Goal: Task Accomplishment & Management: Manage account settings

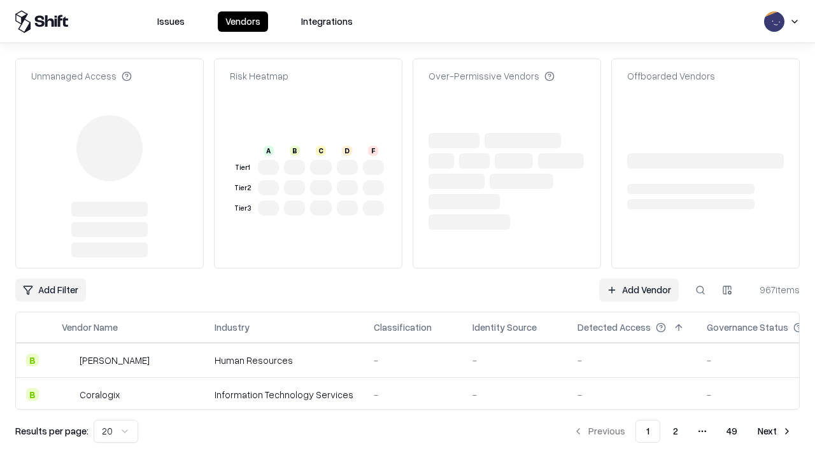
click at [639, 279] on link "Add Vendor" at bounding box center [639, 290] width 80 height 23
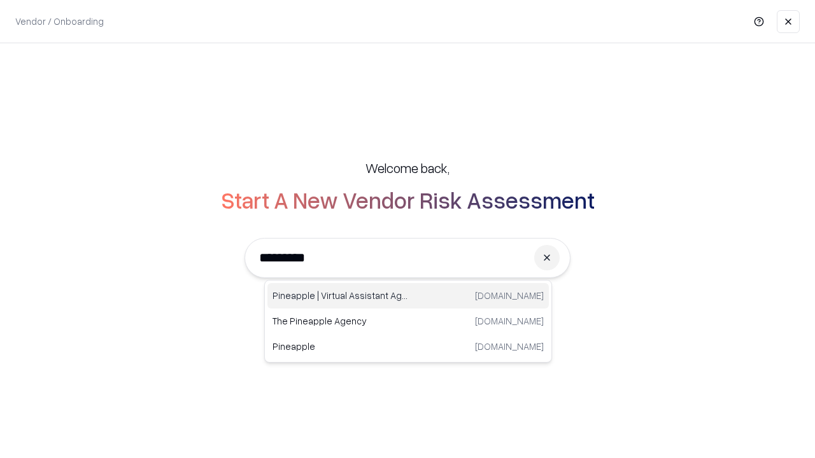
click at [408, 296] on div "Pineapple | Virtual Assistant Agency [DOMAIN_NAME]" at bounding box center [407, 295] width 281 height 25
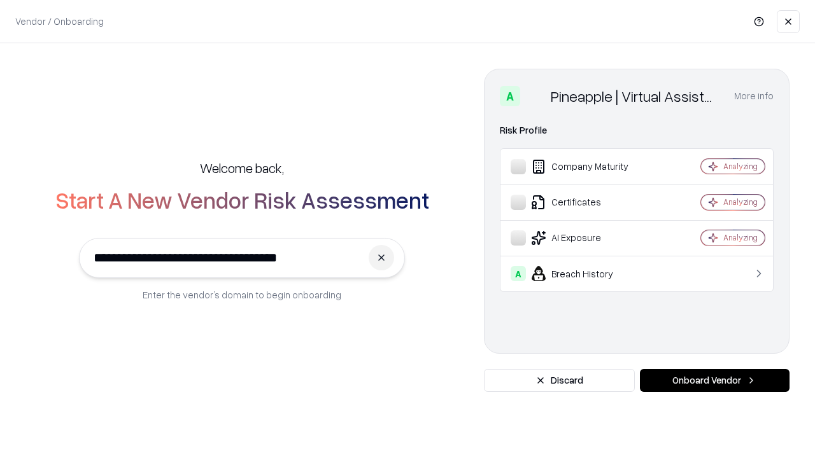
type input "**********"
click at [714, 381] on button "Onboard Vendor" at bounding box center [715, 380] width 150 height 23
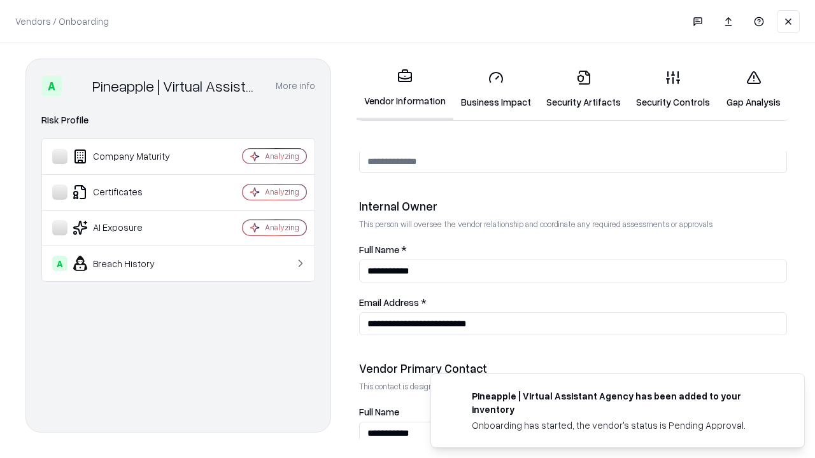
scroll to position [660, 0]
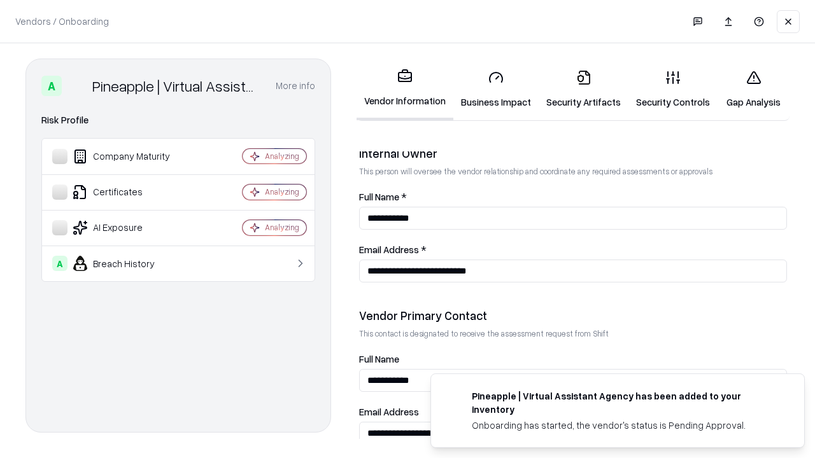
click at [583, 89] on link "Security Artifacts" at bounding box center [584, 89] width 90 height 59
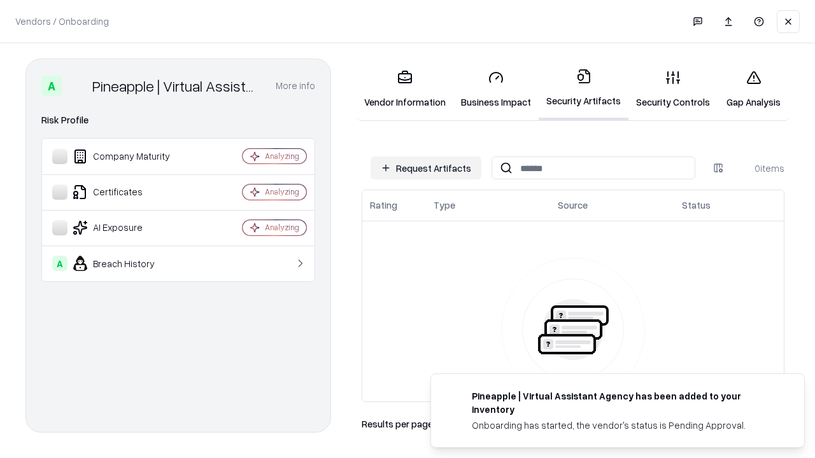
click at [426, 168] on button "Request Artifacts" at bounding box center [426, 168] width 111 height 23
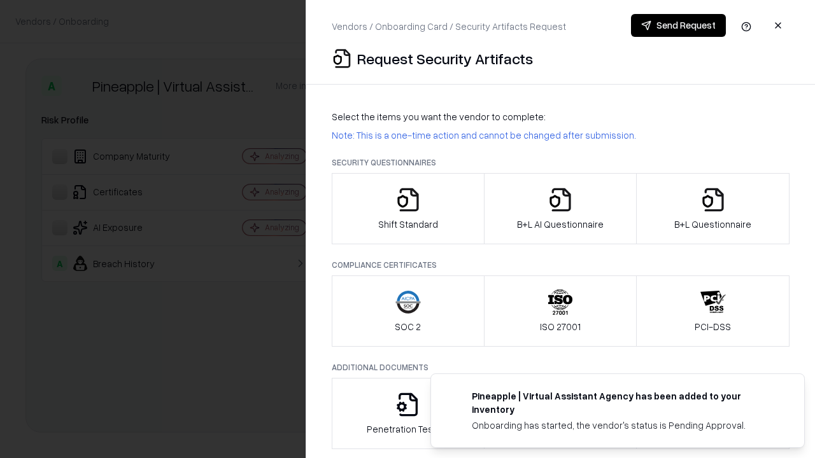
click at [712, 209] on icon "button" at bounding box center [712, 199] width 25 height 25
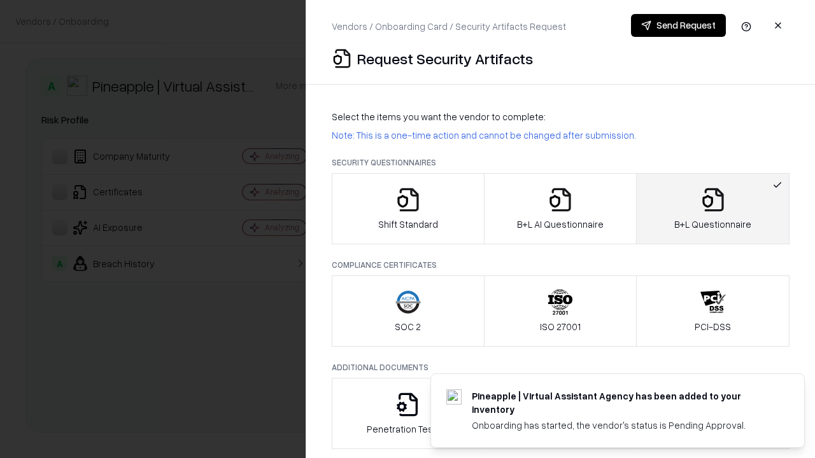
click at [560, 209] on icon "button" at bounding box center [560, 199] width 25 height 25
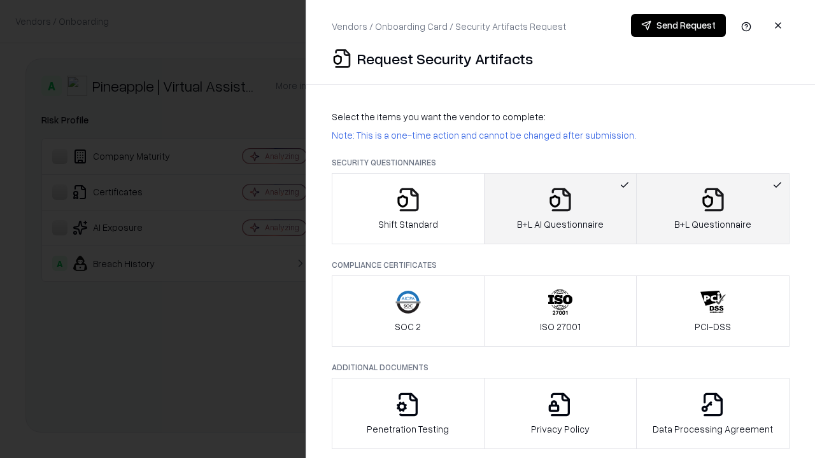
click at [678, 25] on button "Send Request" at bounding box center [678, 25] width 95 height 23
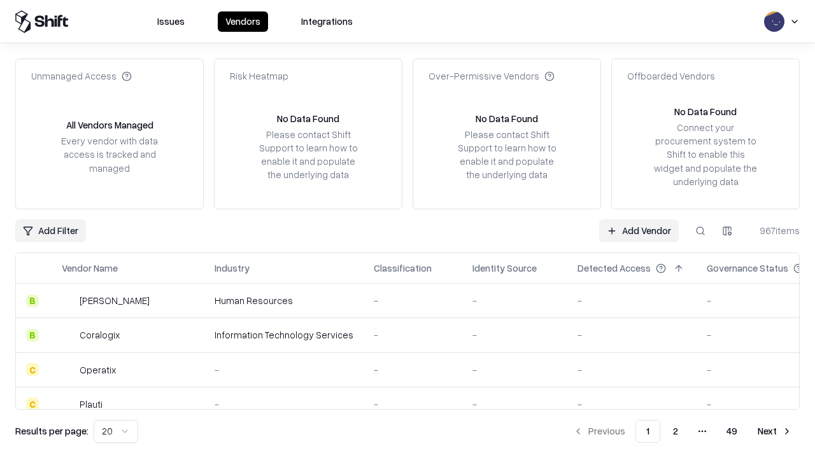
click at [700, 230] on button at bounding box center [700, 231] width 23 height 23
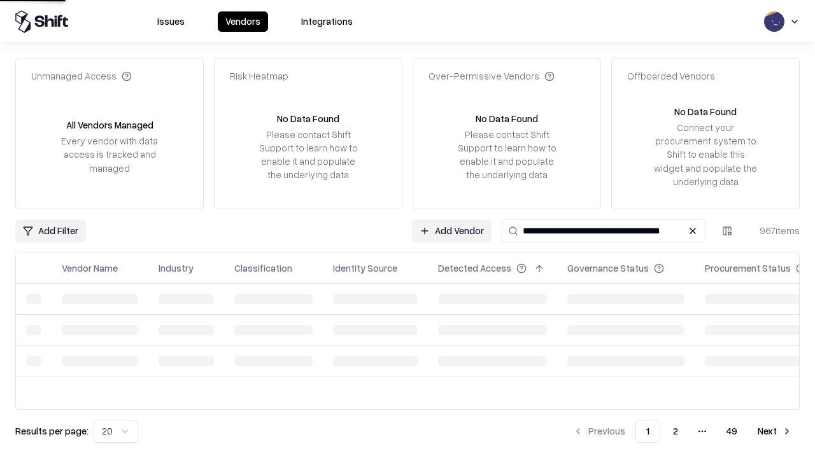
type input "**********"
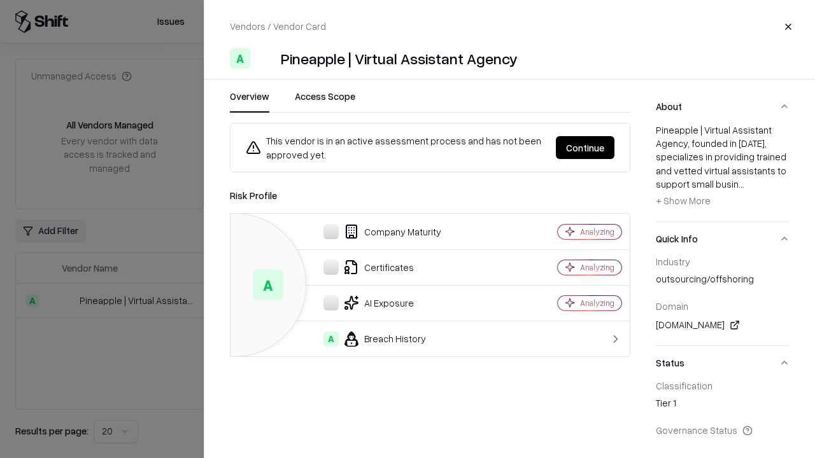
click at [585, 148] on button "Continue" at bounding box center [585, 147] width 59 height 23
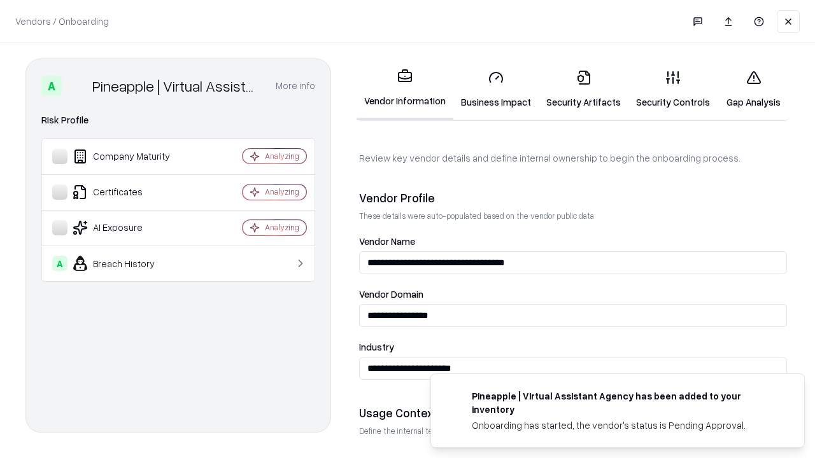
click at [583, 89] on link "Security Artifacts" at bounding box center [584, 89] width 90 height 59
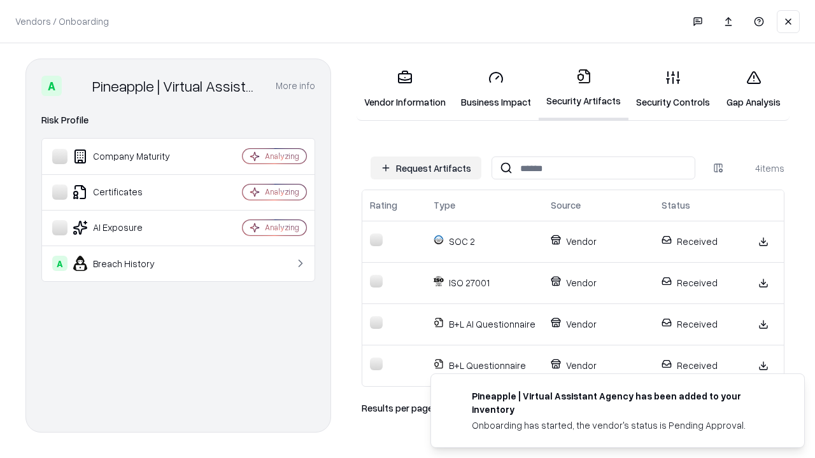
click at [753, 89] on link "Gap Analysis" at bounding box center [754, 89] width 72 height 59
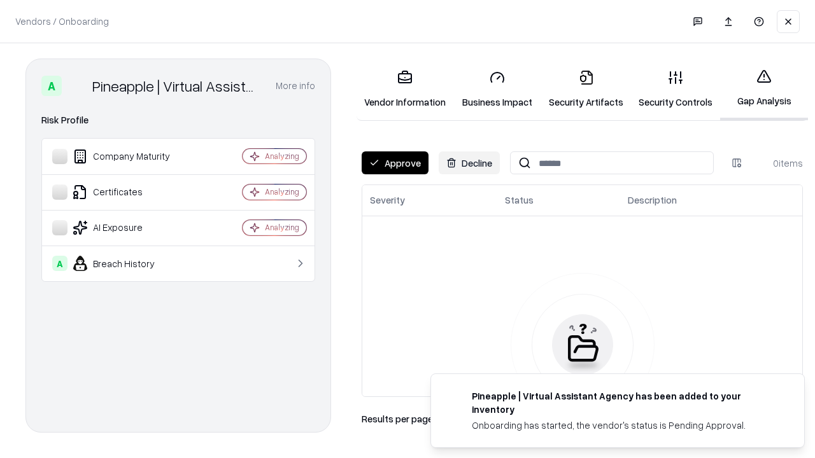
click at [395, 163] on button "Approve" at bounding box center [395, 163] width 67 height 23
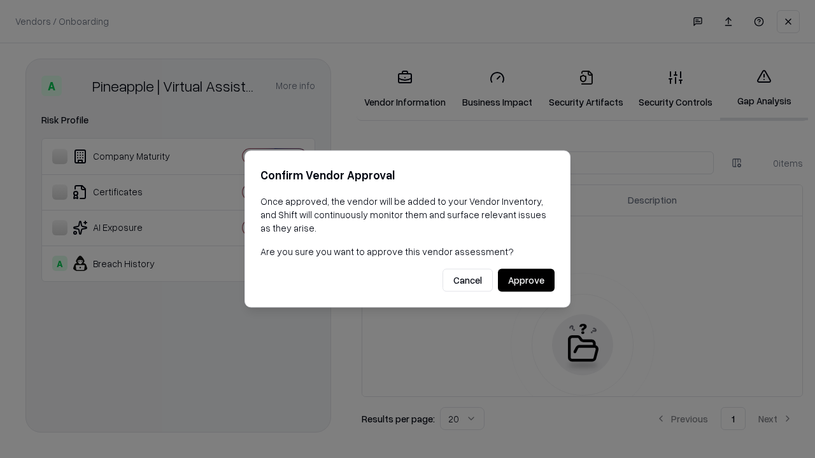
click at [526, 280] on button "Approve" at bounding box center [526, 280] width 57 height 23
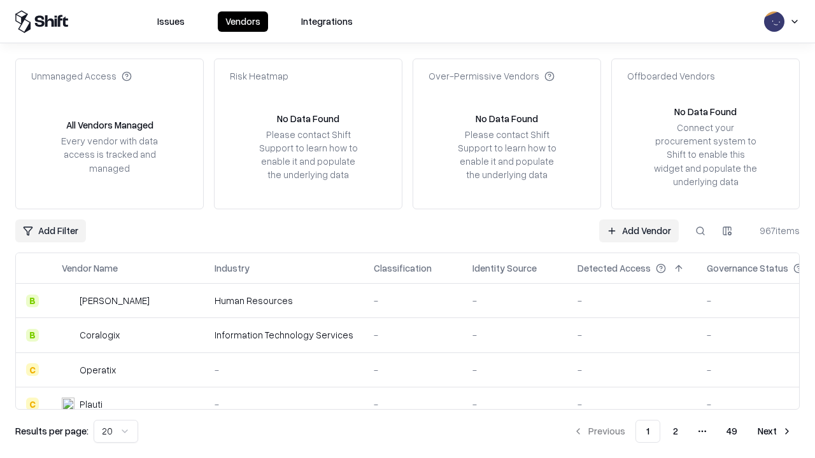
type input "**********"
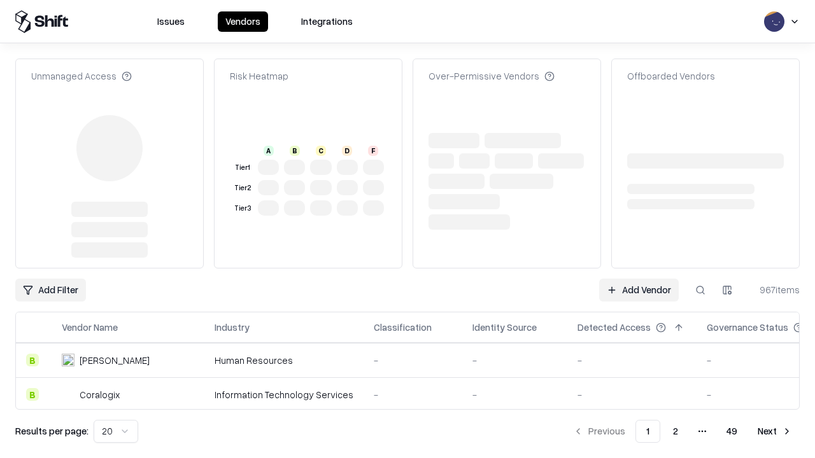
click at [639, 279] on link "Add Vendor" at bounding box center [639, 290] width 80 height 23
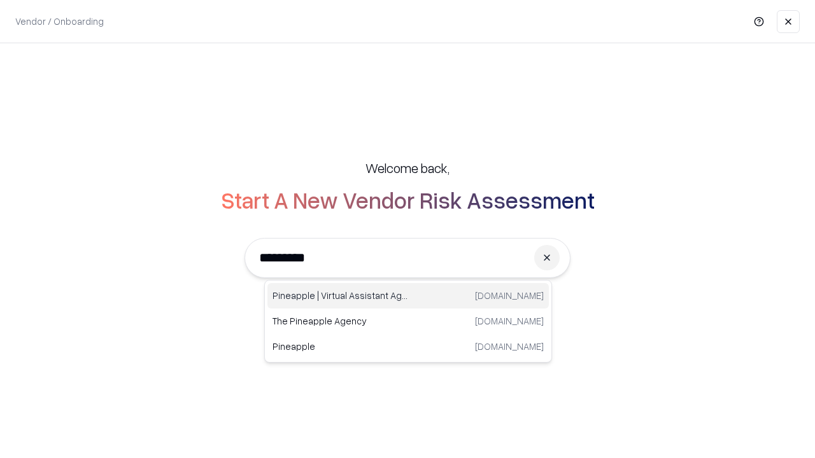
click at [408, 296] on div "Pineapple | Virtual Assistant Agency [DOMAIN_NAME]" at bounding box center [407, 295] width 281 height 25
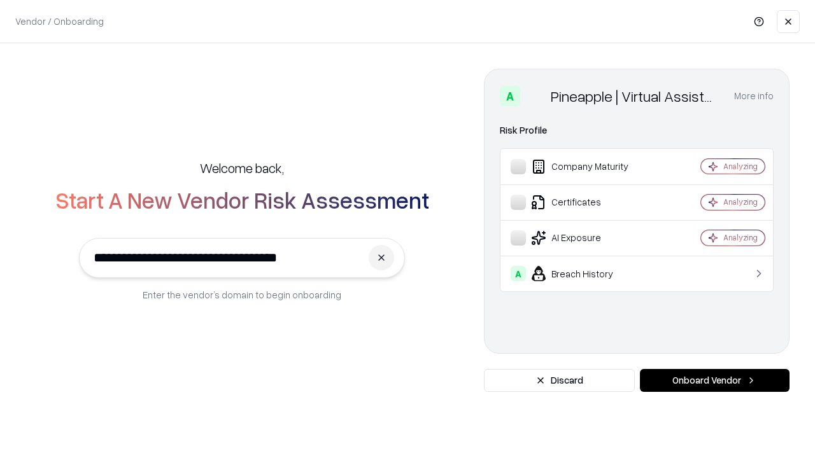
type input "**********"
click at [714, 381] on button "Onboard Vendor" at bounding box center [715, 380] width 150 height 23
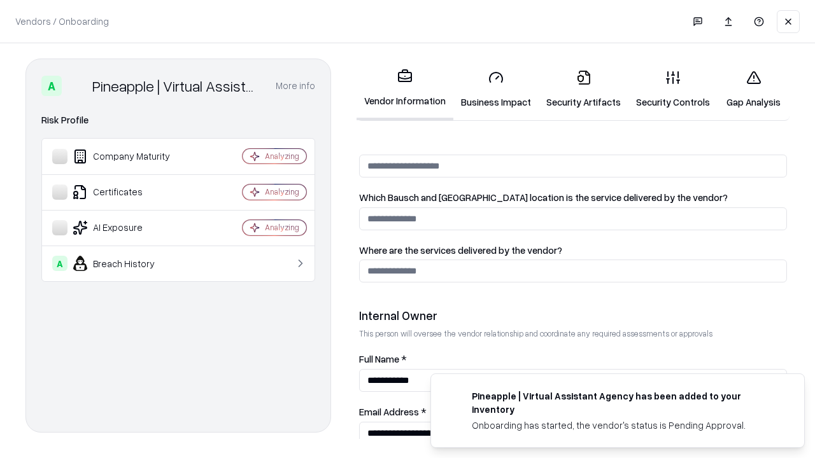
scroll to position [660, 0]
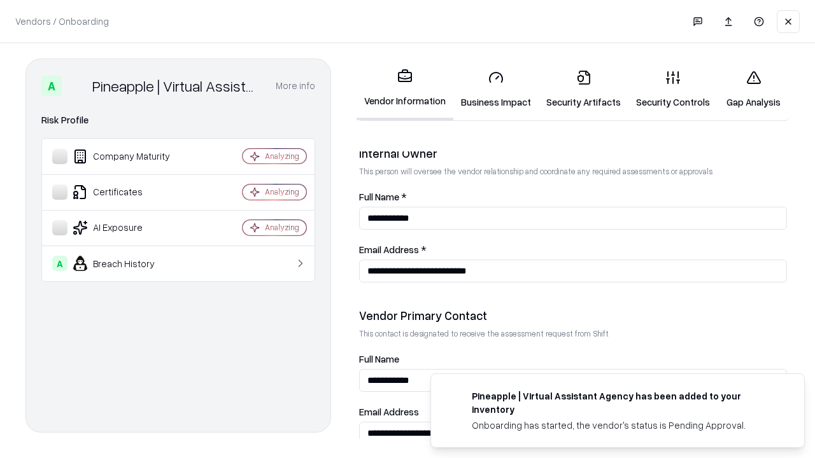
click at [753, 89] on link "Gap Analysis" at bounding box center [754, 89] width 72 height 59
